Goal: Information Seeking & Learning: Learn about a topic

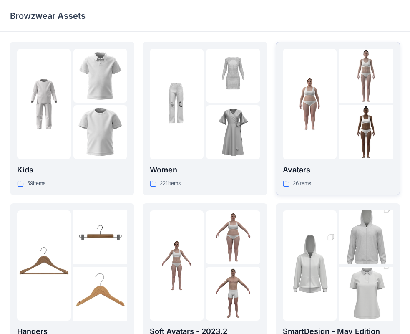
click at [366, 132] on img at bounding box center [366, 132] width 54 height 54
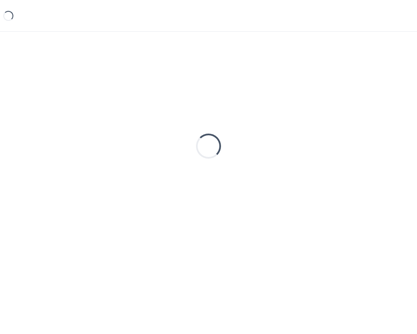
click at [366, 132] on div "Loading..." at bounding box center [208, 146] width 397 height 209
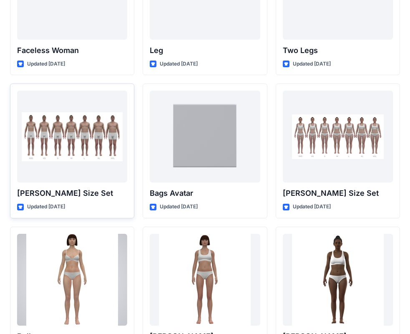
scroll to position [883, 0]
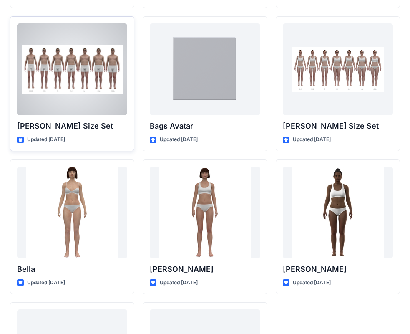
click at [87, 85] on div at bounding box center [72, 69] width 110 height 92
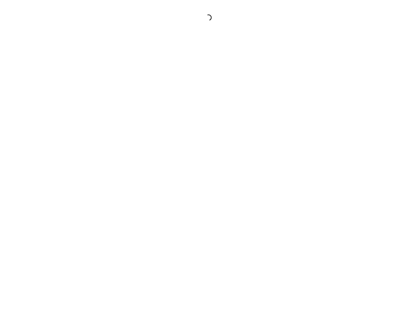
click at [87, 85] on div at bounding box center [208, 167] width 417 height 334
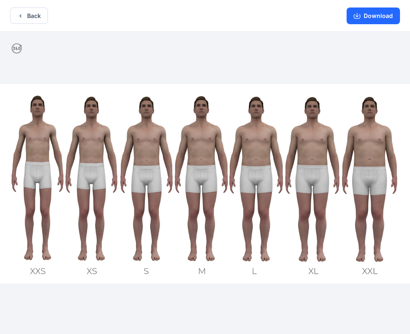
drag, startPoint x: 12, startPoint y: 45, endPoint x: 48, endPoint y: 90, distance: 58.2
click at [13, 45] on icon at bounding box center [17, 48] width 10 height 10
drag, startPoint x: 62, startPoint y: 142, endPoint x: 91, endPoint y: 147, distance: 30.1
click at [91, 147] on img at bounding box center [205, 183] width 410 height 199
click at [31, 20] on button "Back" at bounding box center [29, 16] width 38 height 16
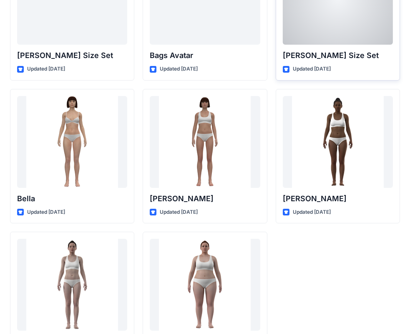
scroll to position [996, 0]
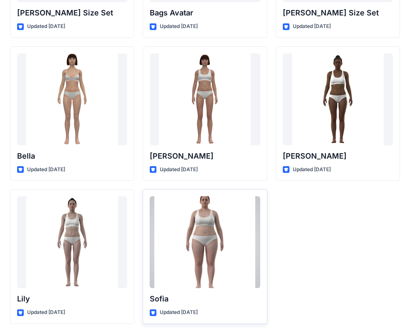
click at [211, 250] on div at bounding box center [205, 242] width 110 height 92
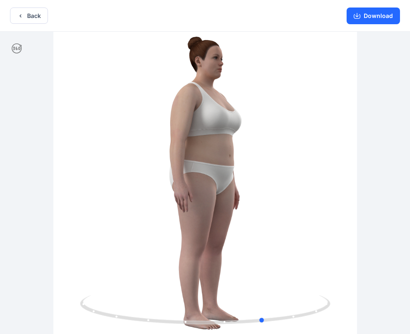
drag, startPoint x: 301, startPoint y: 313, endPoint x: 365, endPoint y: 297, distance: 65.4
click at [365, 297] on div at bounding box center [205, 184] width 410 height 304
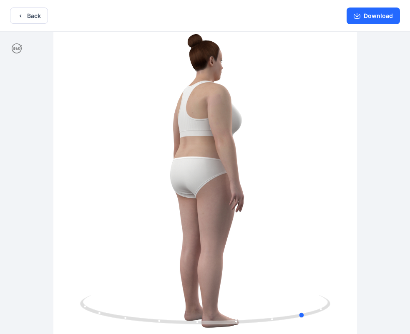
drag, startPoint x: 314, startPoint y: 309, endPoint x: 353, endPoint y: 290, distance: 43.5
click at [359, 305] on div at bounding box center [205, 184] width 410 height 304
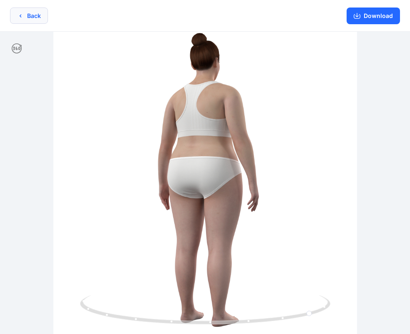
click at [33, 13] on button "Back" at bounding box center [29, 16] width 38 height 16
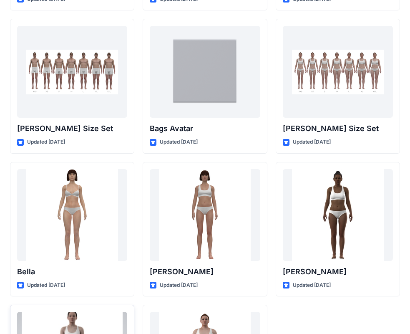
scroll to position [871, 0]
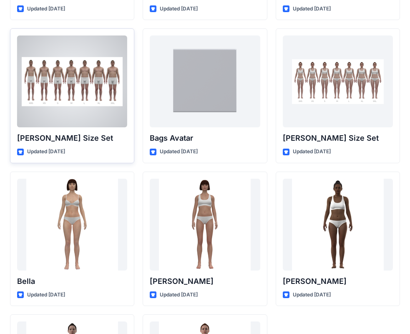
click at [80, 94] on div at bounding box center [72, 81] width 110 height 92
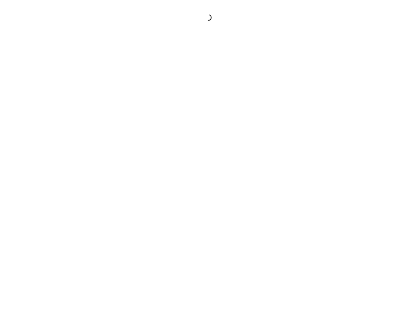
click at [80, 94] on div at bounding box center [208, 167] width 417 height 334
